Goal: Task Accomplishment & Management: Manage account settings

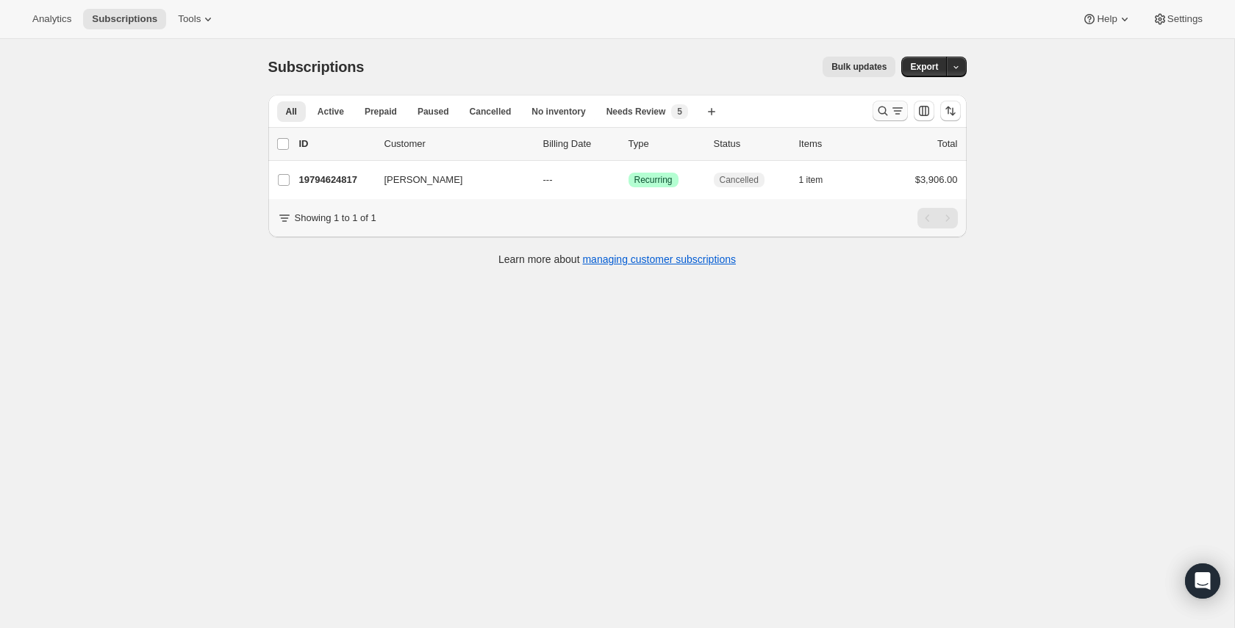
click at [877, 107] on icon "Search and filter results" at bounding box center [882, 111] width 15 height 15
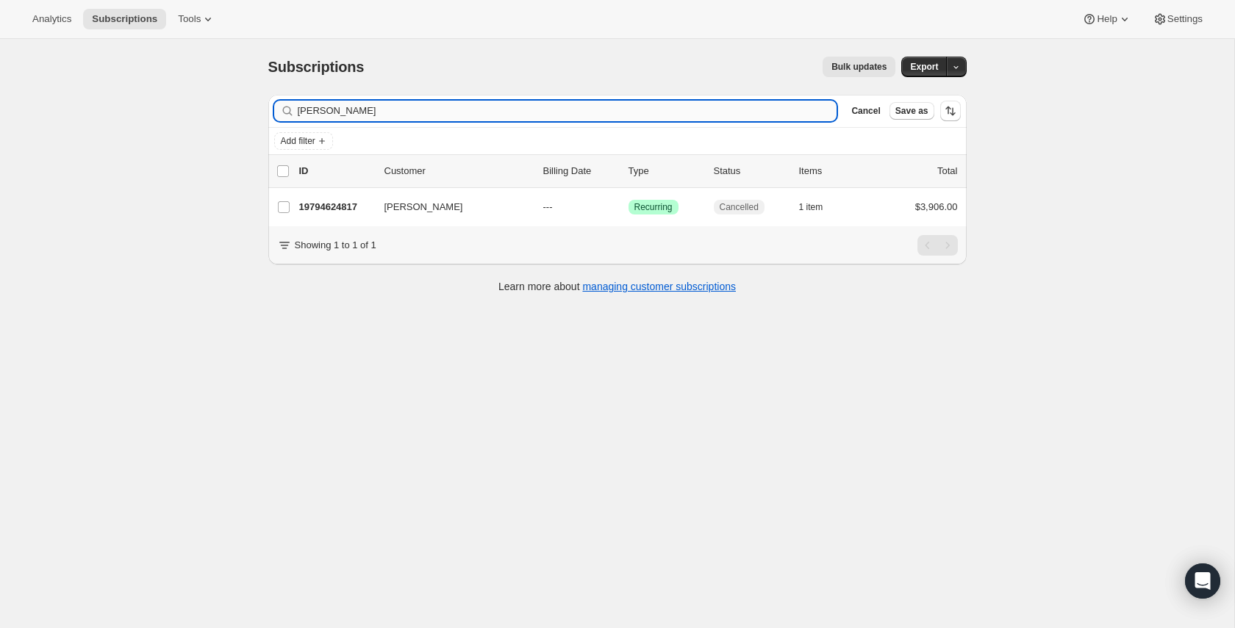
click at [368, 109] on input "raymundo nazar" at bounding box center [567, 111] width 539 height 21
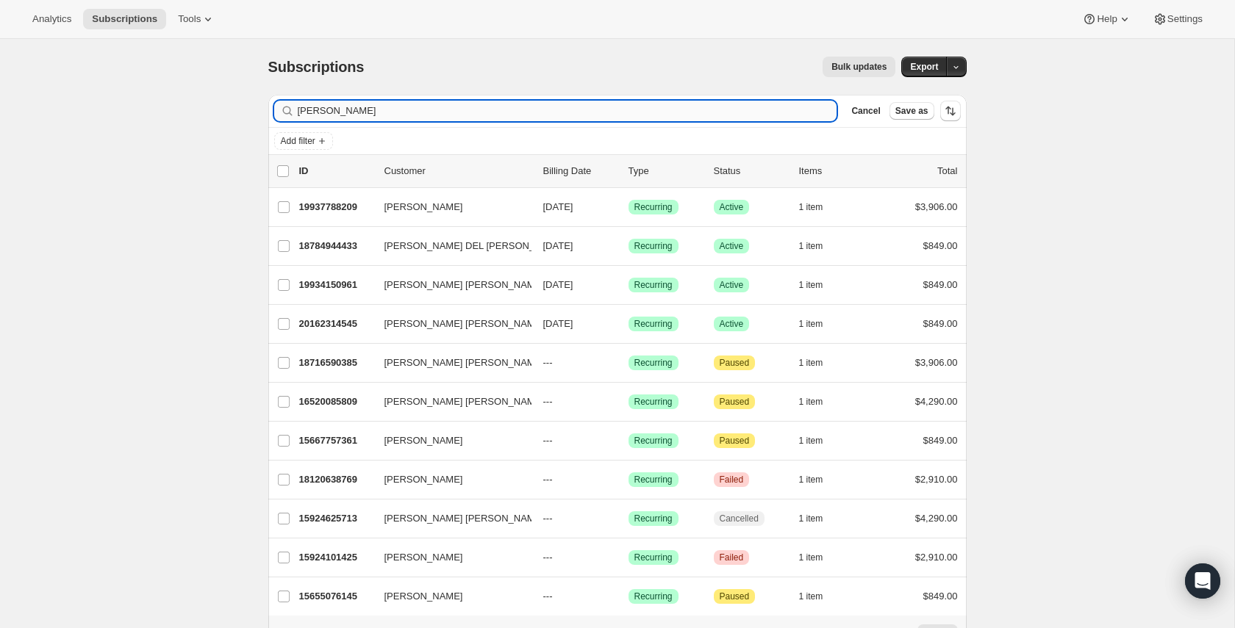
click at [353, 116] on input "Rocio" at bounding box center [567, 111] width 539 height 21
click at [344, 114] on input "Rocio" at bounding box center [567, 111] width 539 height 21
click at [319, 108] on input "Rocio" at bounding box center [567, 111] width 539 height 21
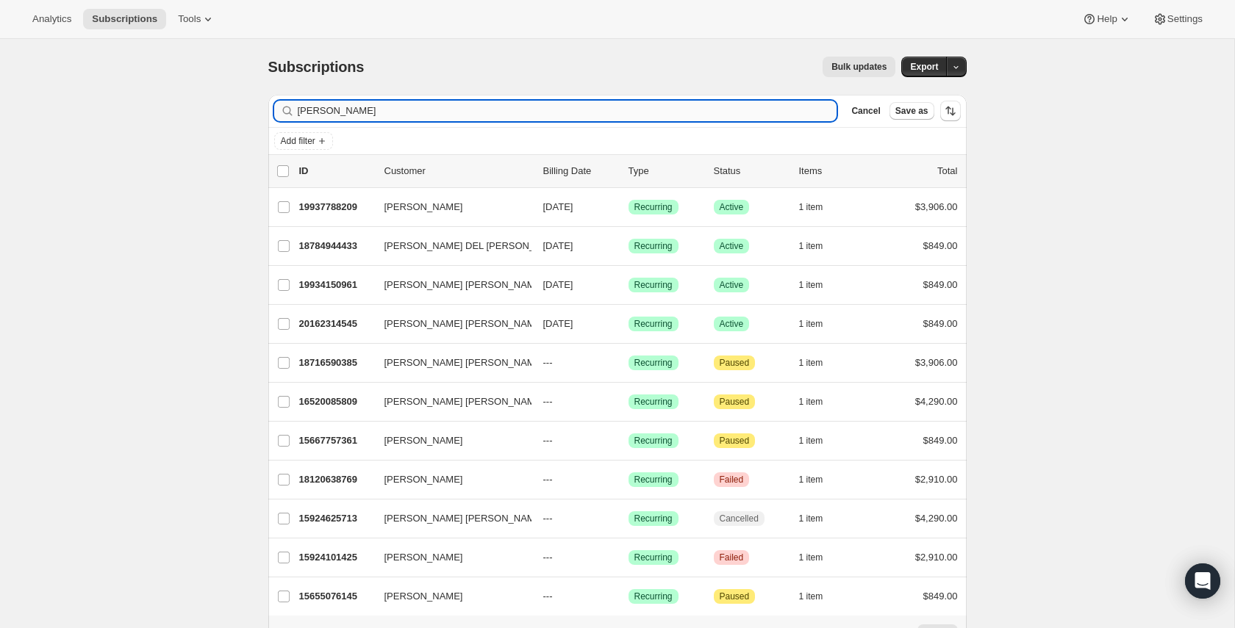
click at [319, 108] on input "Rocio" at bounding box center [567, 111] width 539 height 21
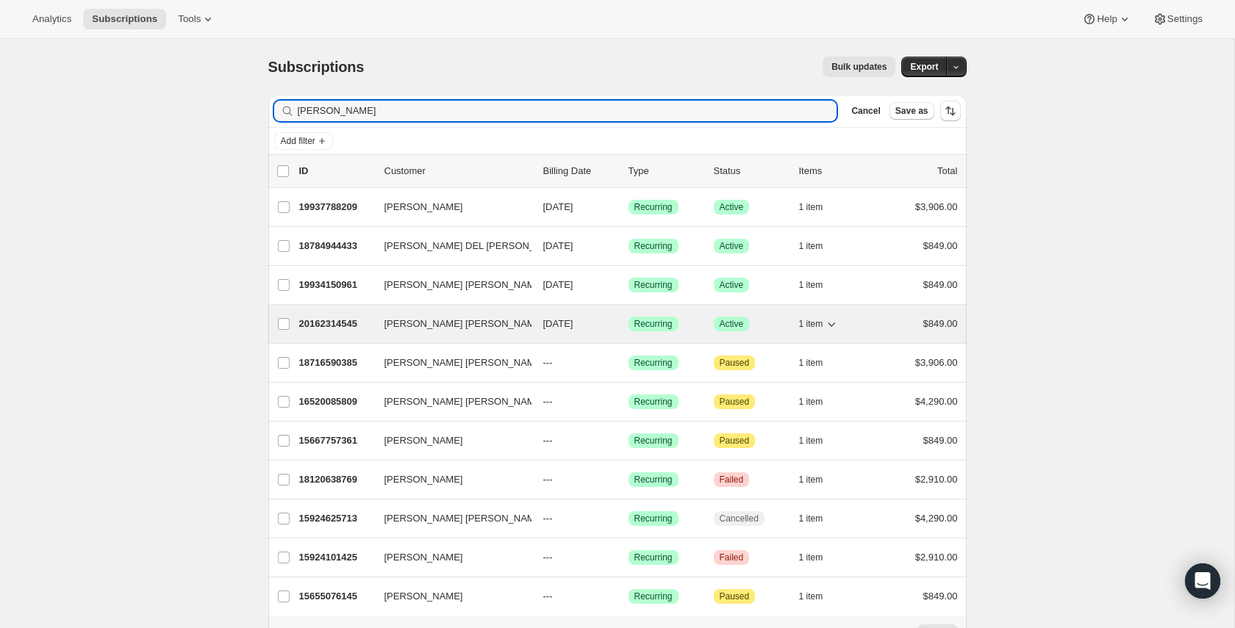
type input "Rocio"
click at [411, 334] on div "20162314545 María del Rocio Ruiz Theurel 08/11/2026 Success Recurring Success A…" at bounding box center [628, 324] width 658 height 21
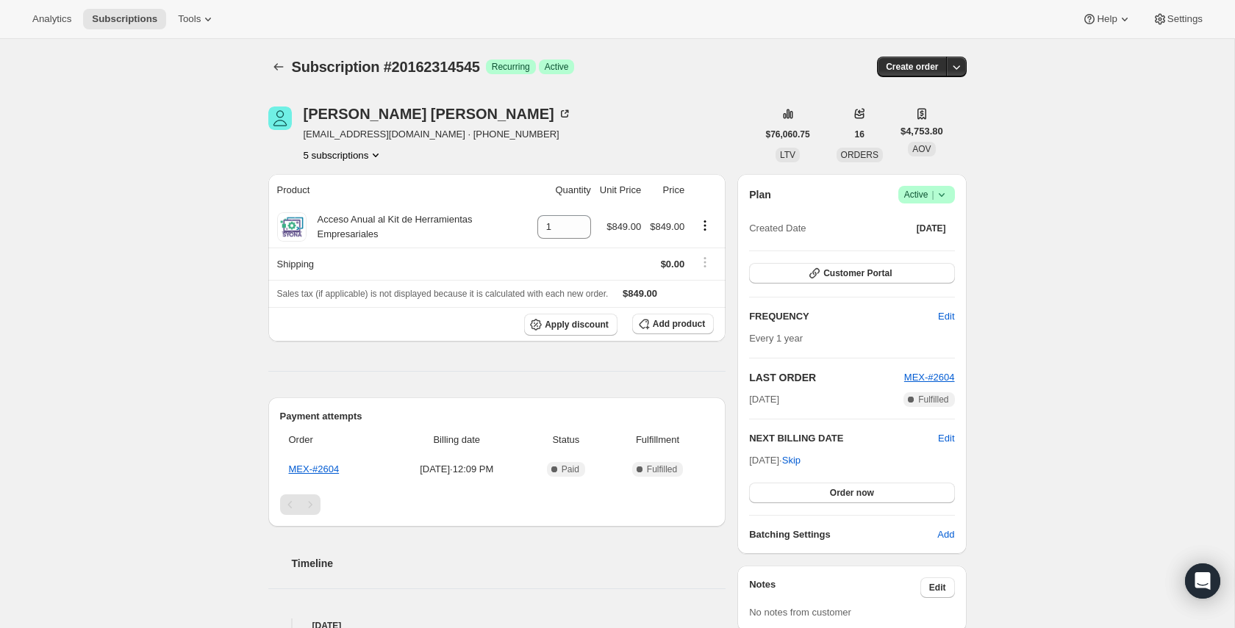
click at [941, 195] on icon at bounding box center [941, 195] width 6 height 4
click at [938, 246] on span "Cancel subscription" at bounding box center [921, 248] width 83 height 11
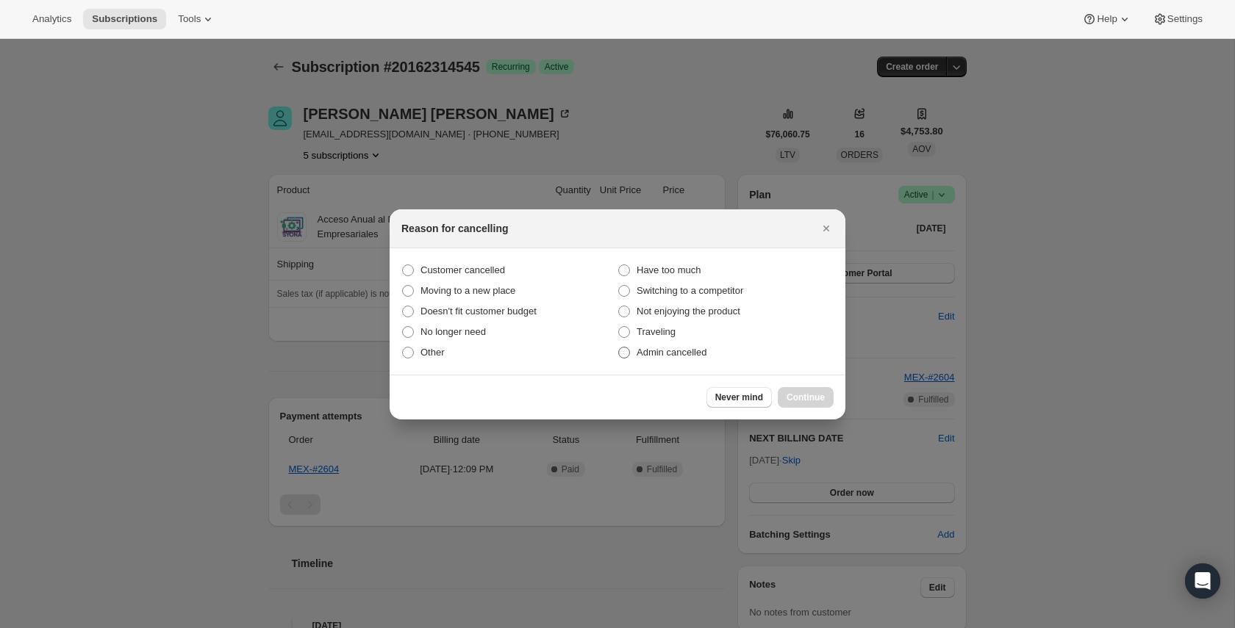
click at [668, 351] on span "Admin cancelled" at bounding box center [671, 352] width 70 height 11
click at [619, 348] on input "Admin cancelled" at bounding box center [618, 347] width 1 height 1
radio input "true"
click at [802, 393] on span "Continue" at bounding box center [805, 398] width 38 height 12
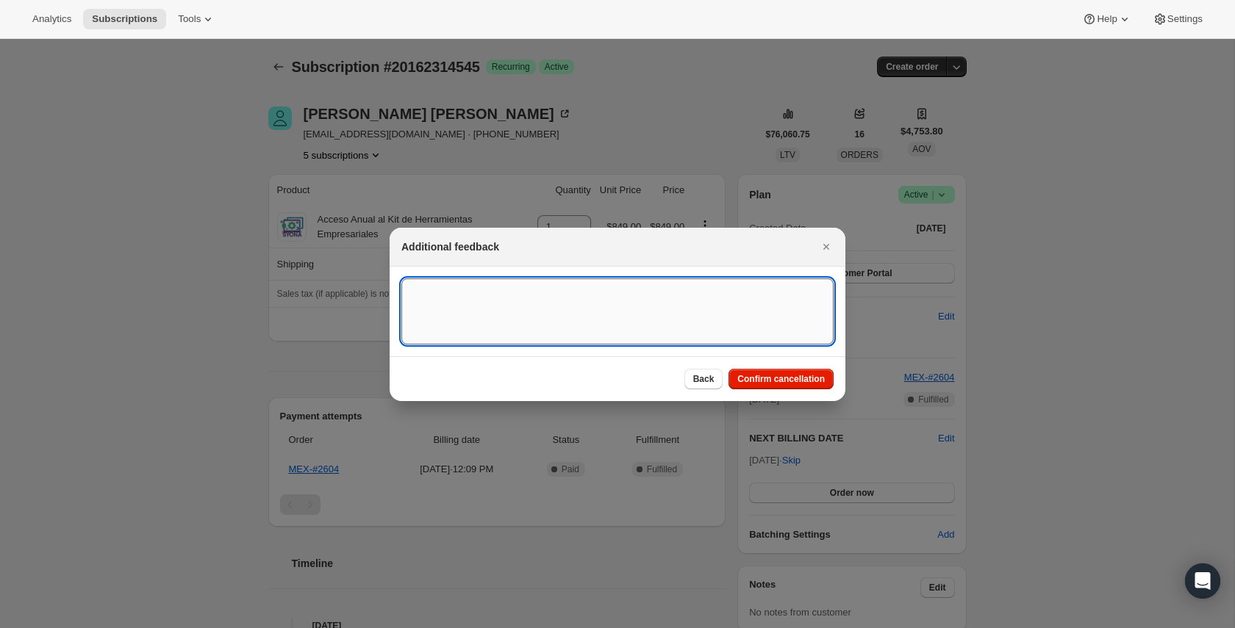
click at [460, 297] on textarea ":r4k:" at bounding box center [617, 312] width 432 height 66
type textarea "El cliente proceso la"
click at [410, 293] on textarea "El cliente proceso la" at bounding box center [617, 312] width 432 height 66
click at [492, 302] on textarea ":r4k:" at bounding box center [617, 312] width 432 height 66
paste textarea "El cliente realizó el proceso de la anualidad en dos ocasiones, lo que generó u…"
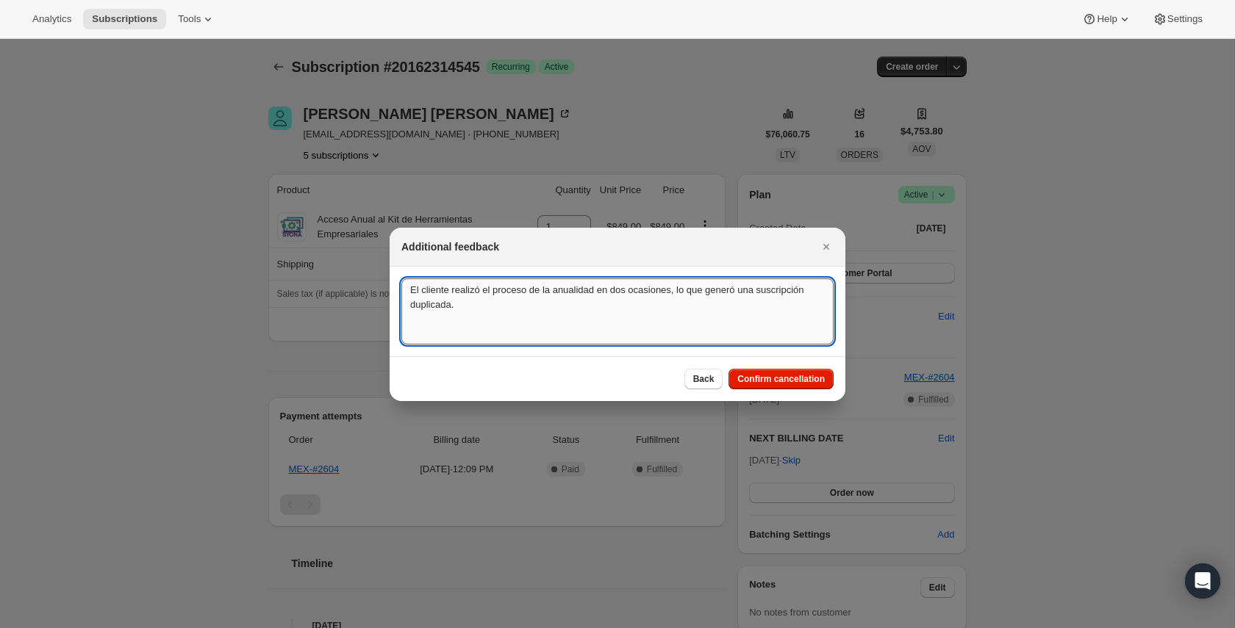
click at [482, 306] on textarea "El cliente realizó el proceso de la anualidad en dos ocasiones, lo que generó u…" at bounding box center [617, 312] width 432 height 66
drag, startPoint x: 481, startPoint y: 306, endPoint x: 397, endPoint y: 278, distance: 88.3
click at [397, 278] on section "El cliente realizó el proceso de la anualidad en dos ocasiones, lo que generó u…" at bounding box center [617, 312] width 456 height 90
paste textarea "The customer completed the annual subscription process twice, resulting in a du…"
type textarea "The customer completed the annual subscription process twice, resulting in a du…"
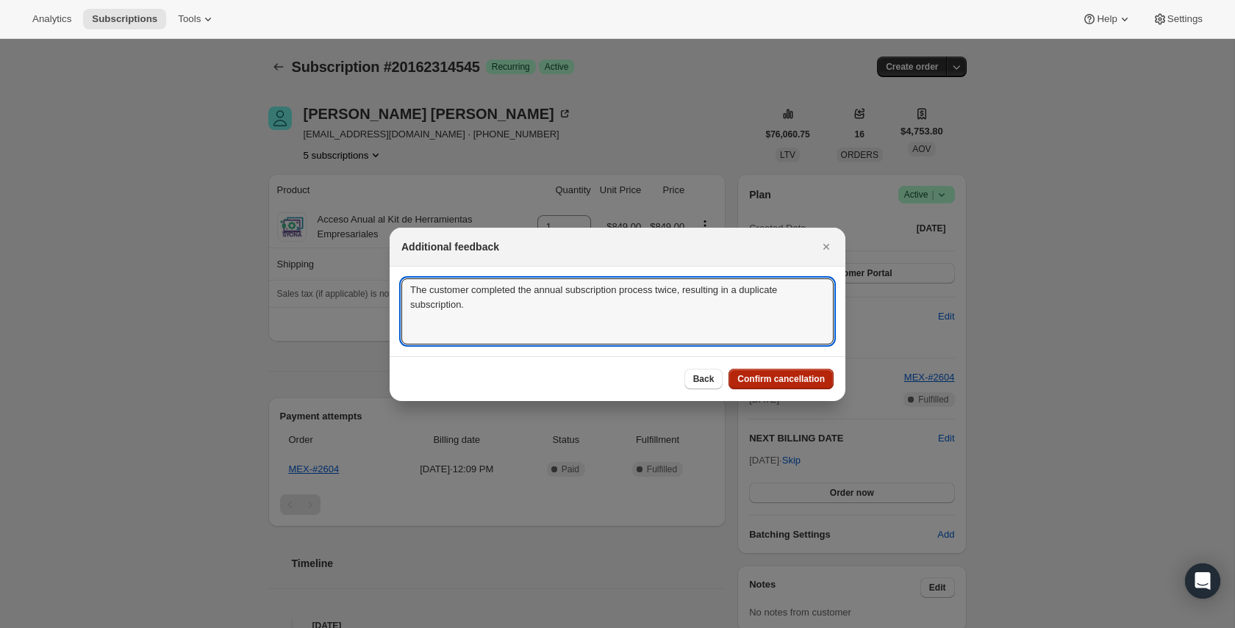
click at [769, 378] on span "Confirm cancellation" at bounding box center [780, 379] width 87 height 12
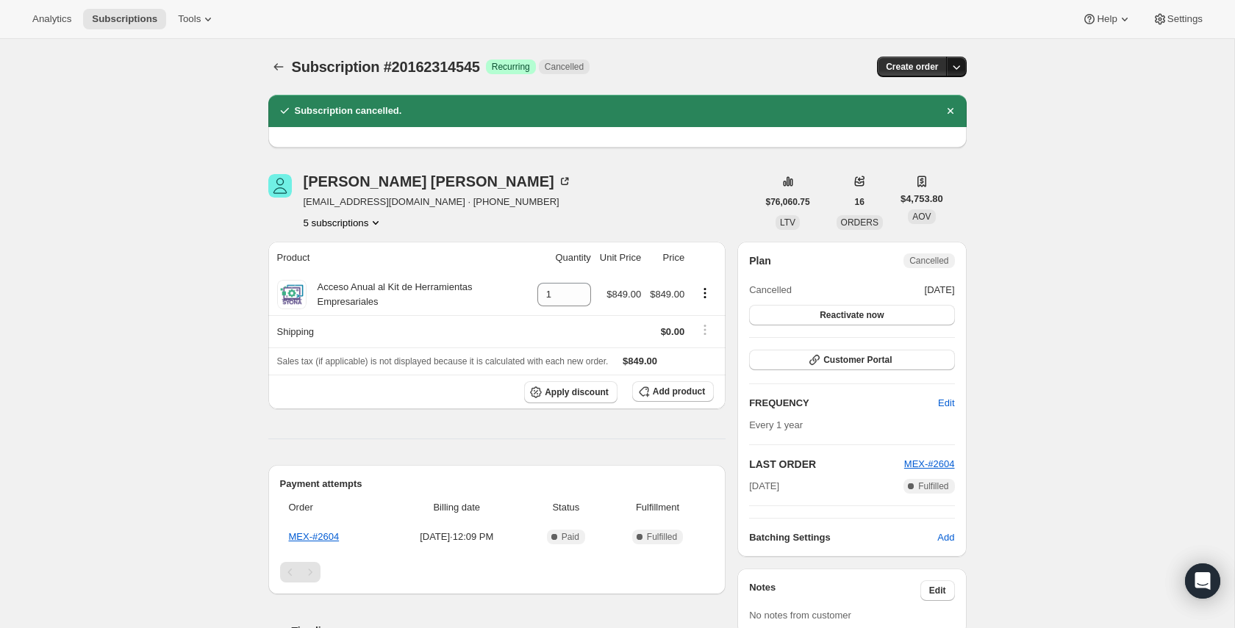
click at [960, 68] on icon "button" at bounding box center [956, 67] width 15 height 15
click at [1040, 226] on div "Subscription #20162314545. This page is ready Subscription #20162314545 Success…" at bounding box center [617, 484] width 1234 height 891
click at [452, 60] on span "Subscription #20162314545" at bounding box center [386, 67] width 188 height 16
copy span "20162314545"
